Goal: Task Accomplishment & Management: Manage account settings

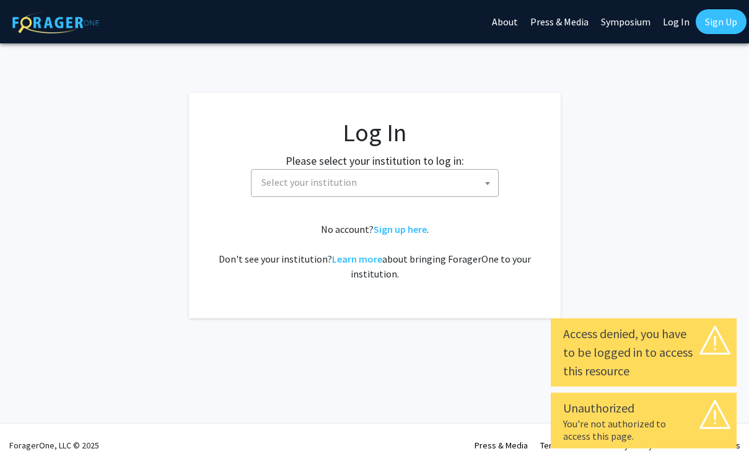
select select
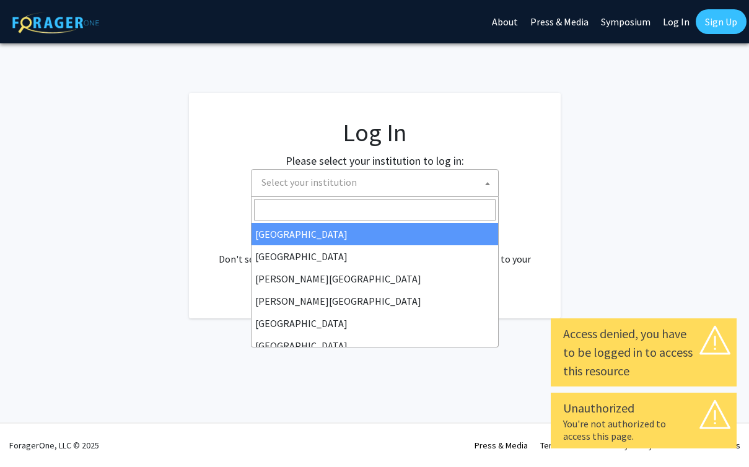
click at [342, 180] on span "Select your institution" at bounding box center [309, 182] width 95 height 12
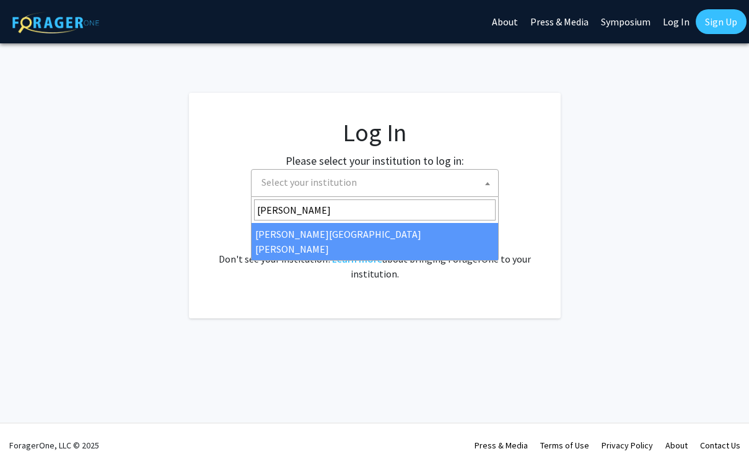
type input "[PERSON_NAME]"
select select "1"
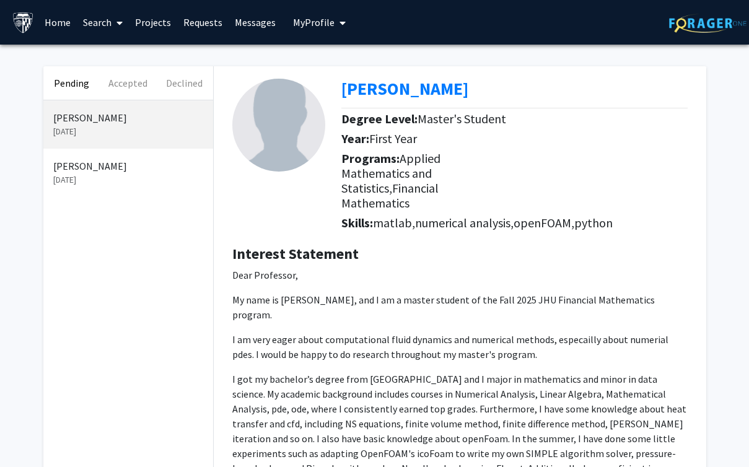
click at [105, 172] on p "[PERSON_NAME]" at bounding box center [128, 166] width 150 height 15
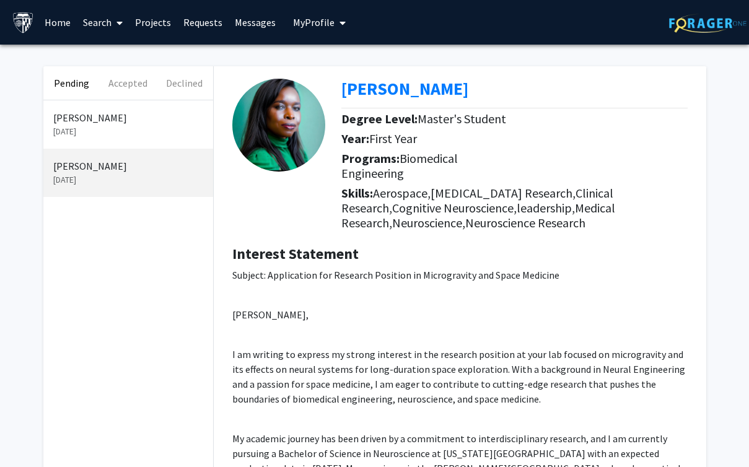
click at [118, 129] on p "Aug 9, 2025" at bounding box center [128, 131] width 150 height 13
